Goal: Register for event/course

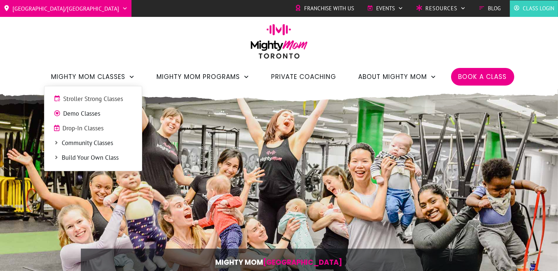
click at [102, 101] on span "Stroller Strong Classes" at bounding box center [98, 99] width 69 height 10
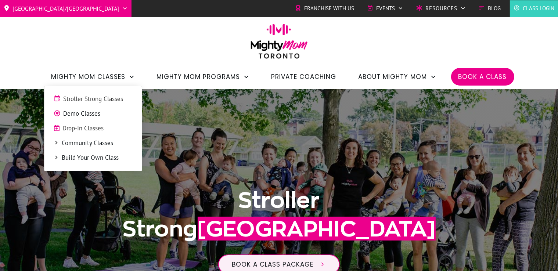
click at [100, 100] on span "Stroller Strong Classes" at bounding box center [98, 99] width 69 height 10
click at [93, 129] on span "Drop-In Classes" at bounding box center [98, 129] width 70 height 10
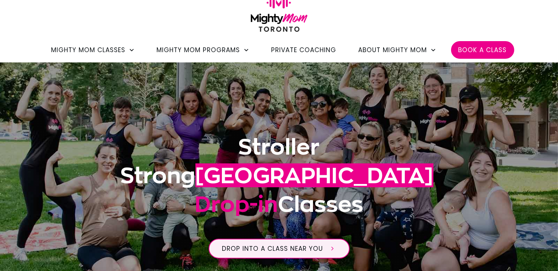
scroll to position [14, 0]
